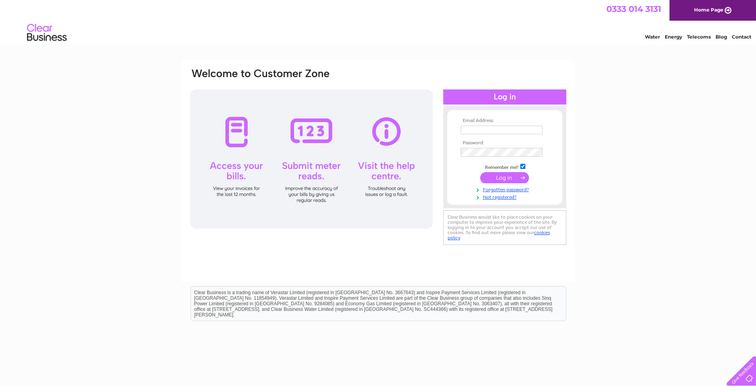
click at [464, 131] on input "text" at bounding box center [502, 129] width 82 height 9
type input "accounts@abrahamhousepreston.co.uk"
click at [507, 179] on input "submit" at bounding box center [504, 178] width 49 height 11
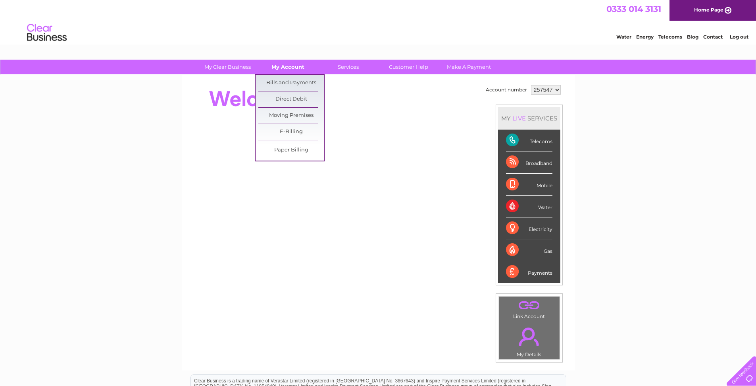
click at [289, 68] on link "My Account" at bounding box center [288, 67] width 66 height 15
click at [286, 82] on link "Bills and Payments" at bounding box center [292, 83] width 66 height 16
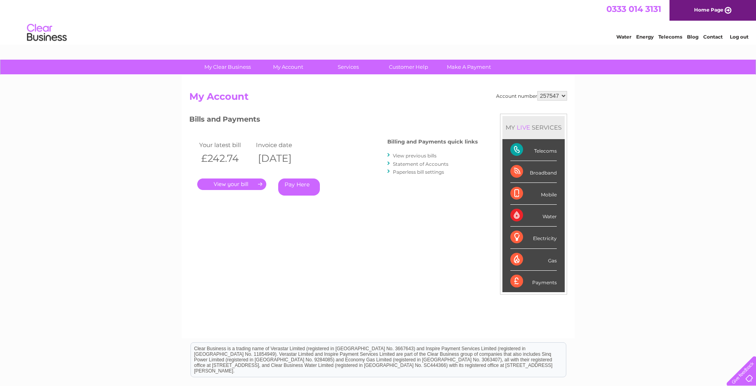
click at [425, 154] on link "View previous bills" at bounding box center [415, 155] width 44 height 6
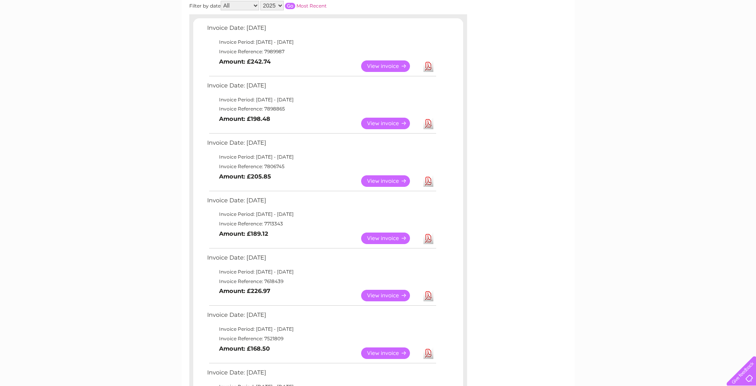
scroll to position [143, 0]
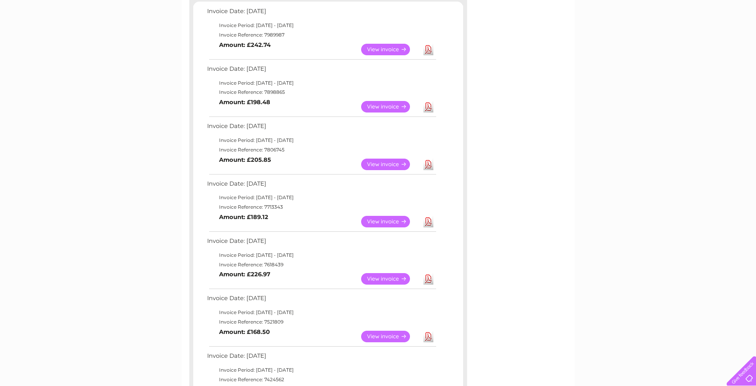
click at [430, 52] on link "Download" at bounding box center [429, 50] width 10 height 12
click at [429, 108] on link "Download" at bounding box center [429, 107] width 10 height 12
click at [428, 167] on link "Download" at bounding box center [429, 164] width 10 height 12
click at [428, 224] on link "Download" at bounding box center [429, 222] width 10 height 12
click at [428, 279] on link "Download" at bounding box center [429, 279] width 10 height 12
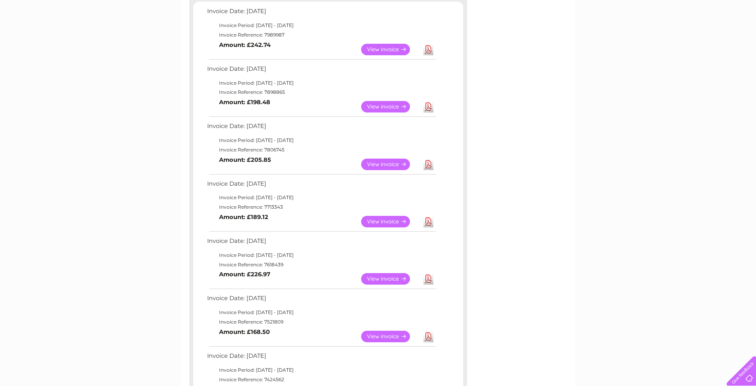
click at [429, 337] on link "Download" at bounding box center [429, 336] width 10 height 12
